Goal: Navigation & Orientation: Go to known website

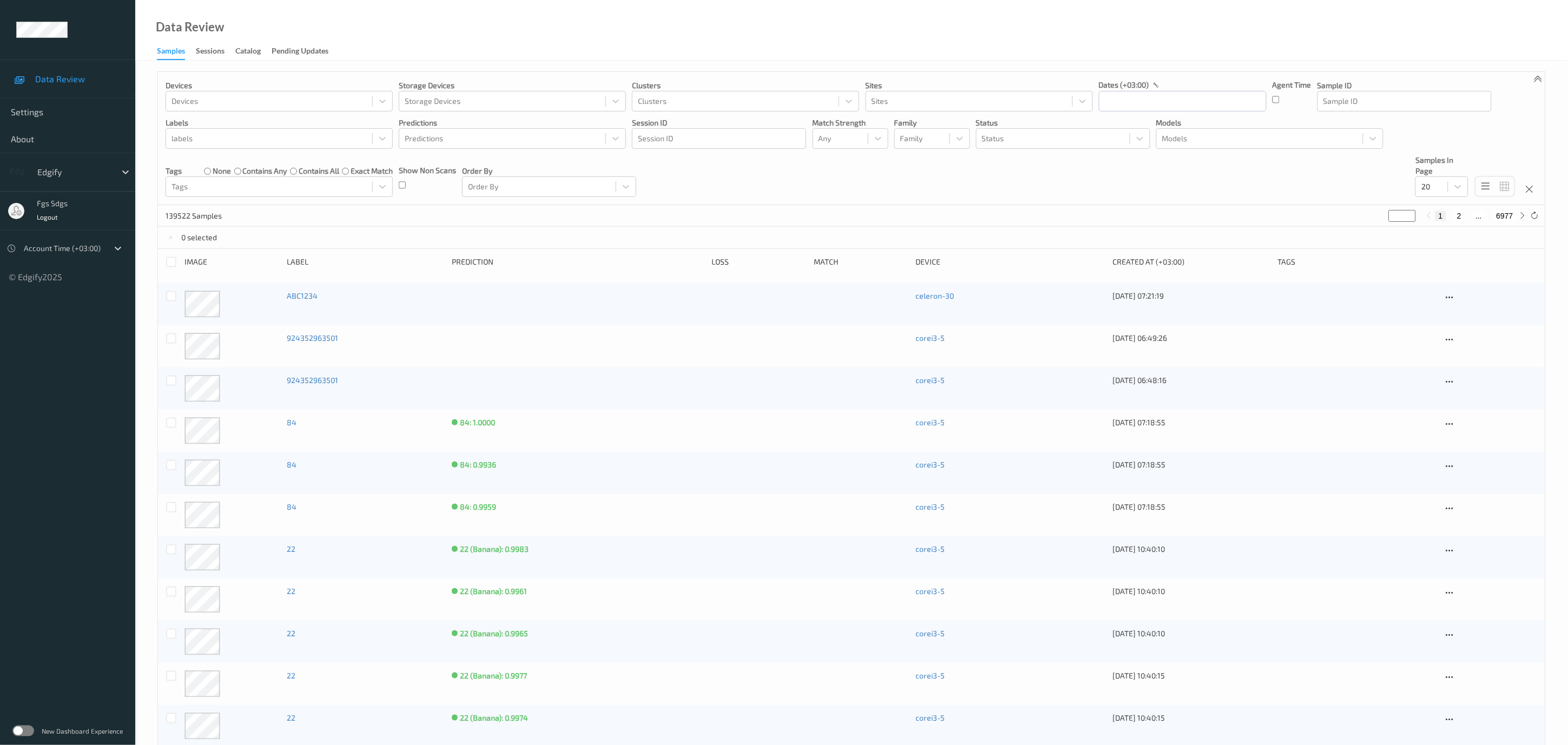
click at [19, 730] on label at bounding box center [23, 730] width 22 height 10
